Goal: Transaction & Acquisition: Purchase product/service

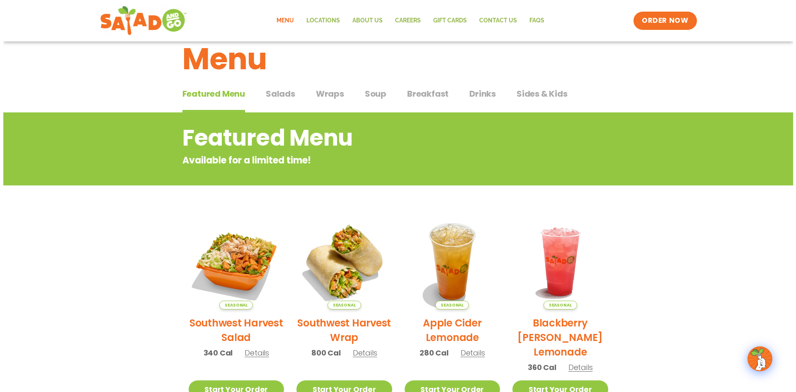
scroll to position [124, 0]
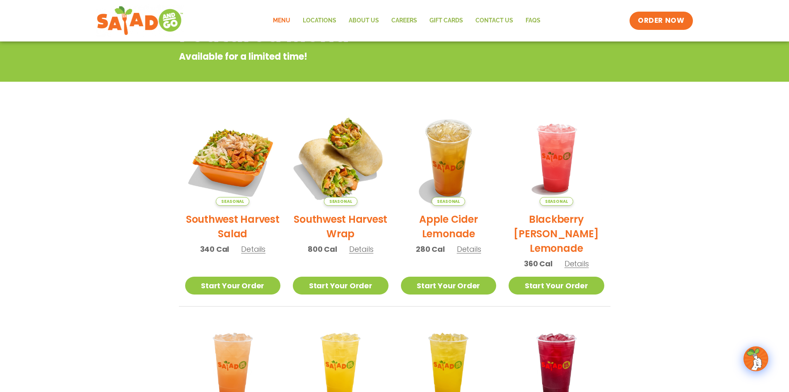
click at [359, 174] on img at bounding box center [341, 158] width 112 height 112
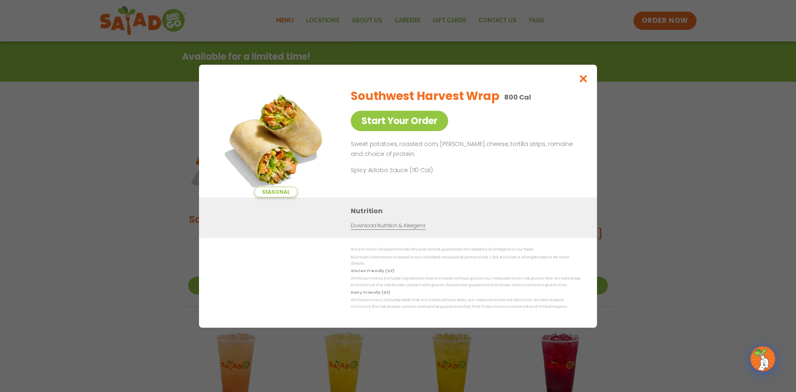
click at [689, 182] on div "Seasonal Start Your Order Southwest Harvest Wrap 800 Cal Start Your Order Sweet…" at bounding box center [398, 196] width 796 height 392
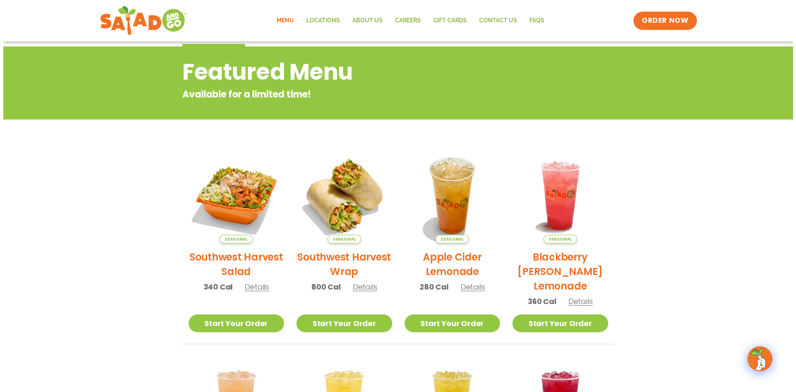
scroll to position [50, 0]
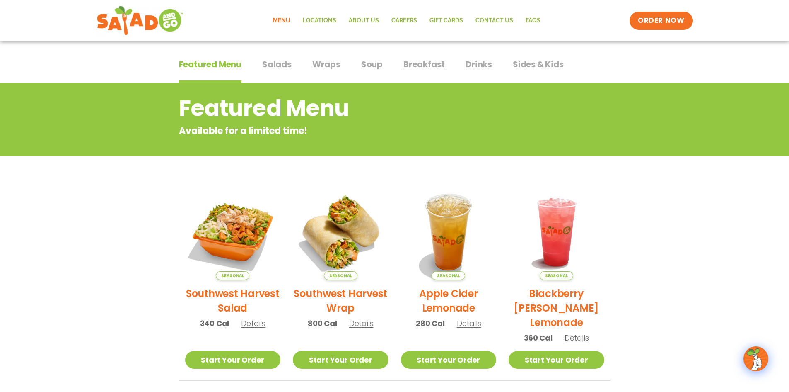
click at [283, 58] on span "Salads" at bounding box center [276, 64] width 29 height 12
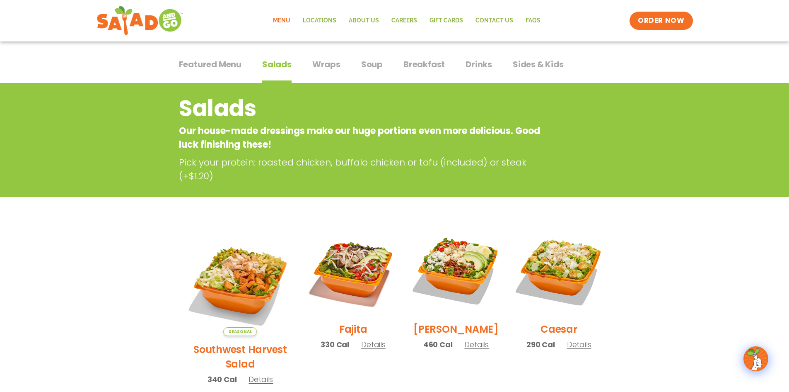
click at [320, 63] on span "Wraps" at bounding box center [326, 64] width 28 height 12
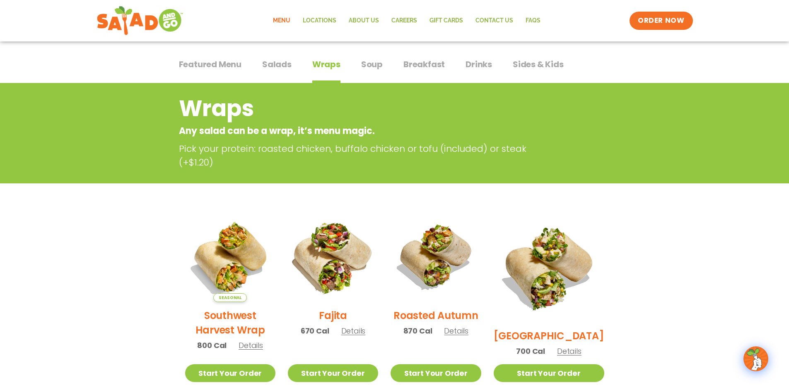
click at [356, 262] on img at bounding box center [333, 256] width 106 height 106
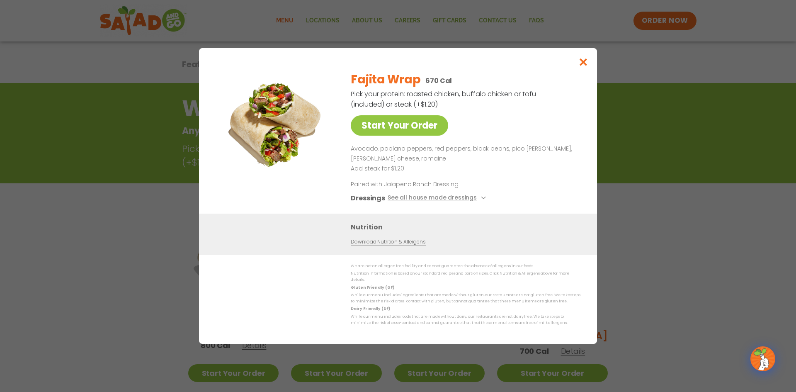
click at [627, 172] on div "Start Your Order Fajita Wrap 670 Cal Pick your protein: roasted chicken, buffal…" at bounding box center [398, 196] width 796 height 392
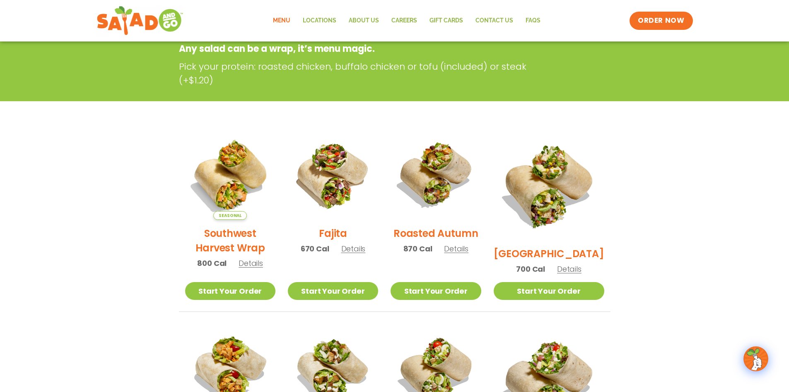
scroll to position [133, 0]
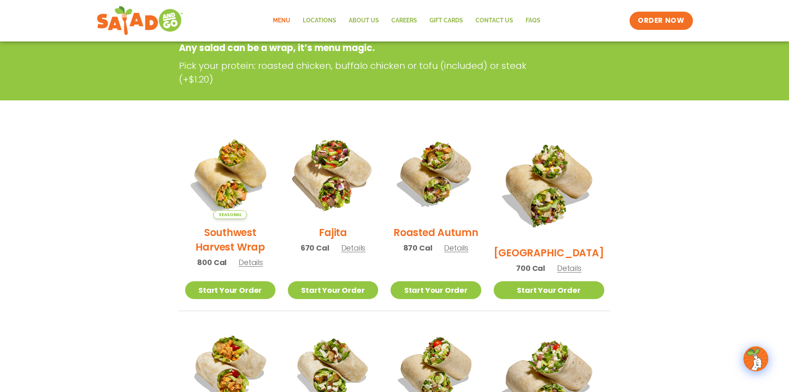
click at [319, 174] on img at bounding box center [333, 174] width 106 height 106
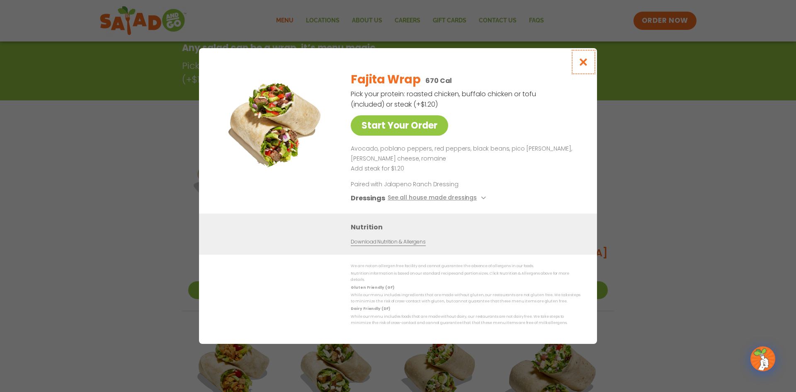
click at [583, 66] on icon "Close modal" at bounding box center [583, 62] width 10 height 9
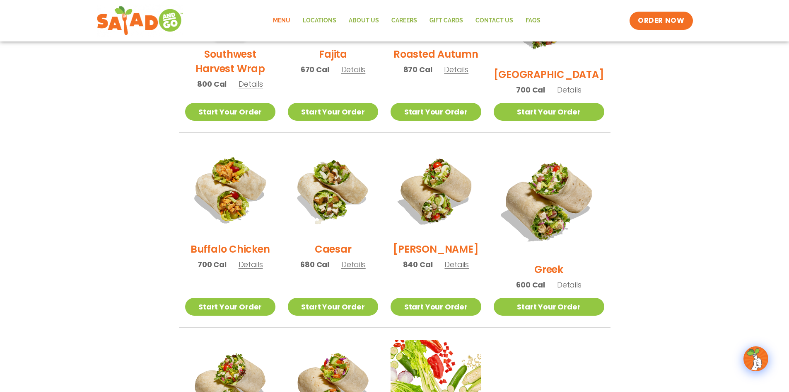
scroll to position [19, 0]
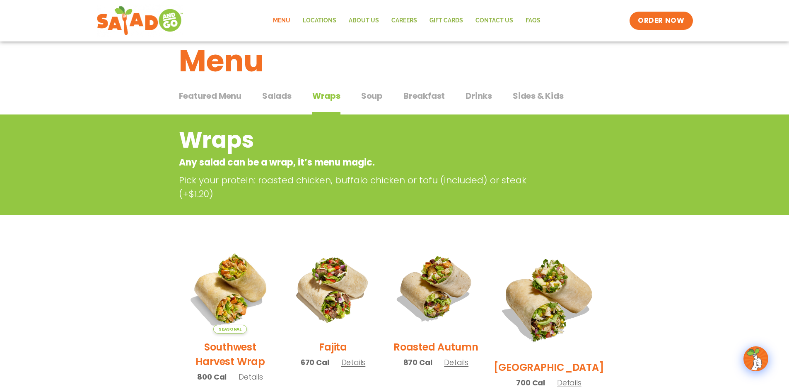
drag, startPoint x: 638, startPoint y: 343, endPoint x: 617, endPoint y: 244, distance: 100.8
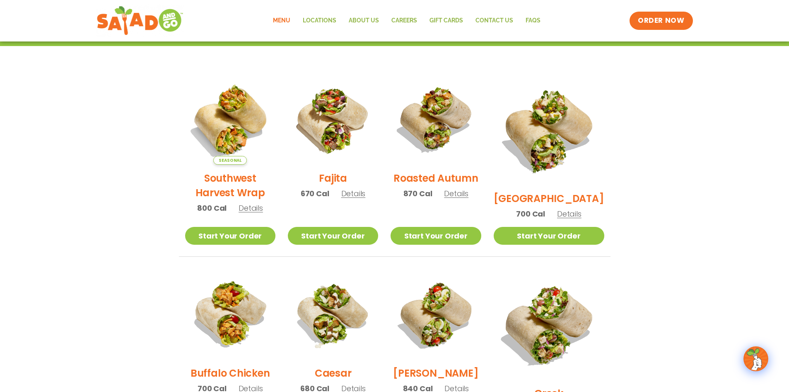
scroll to position [249, 0]
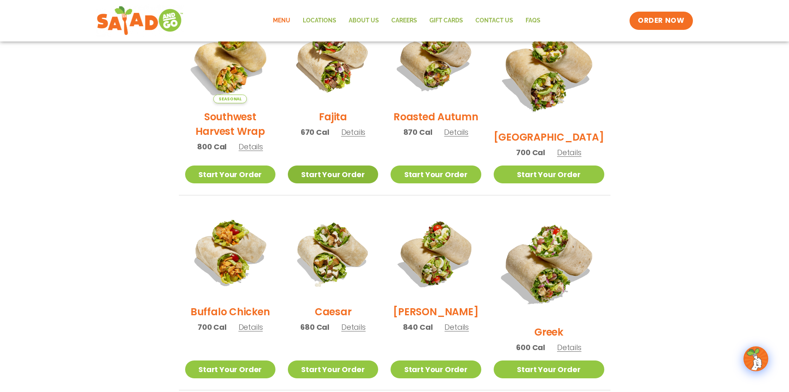
click at [364, 181] on link "Start Your Order" at bounding box center [333, 174] width 90 height 18
